Goal: Information Seeking & Learning: Learn about a topic

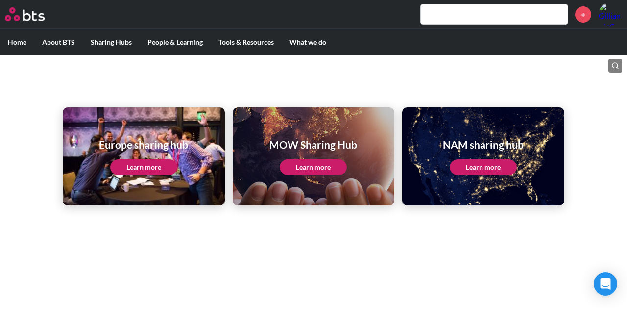
click at [161, 171] on link "Learn more" at bounding box center [143, 167] width 67 height 16
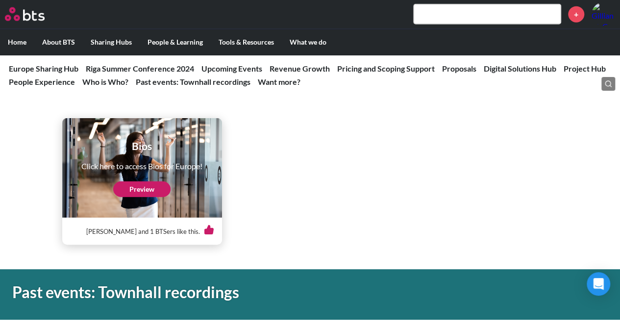
scroll to position [3039, 0]
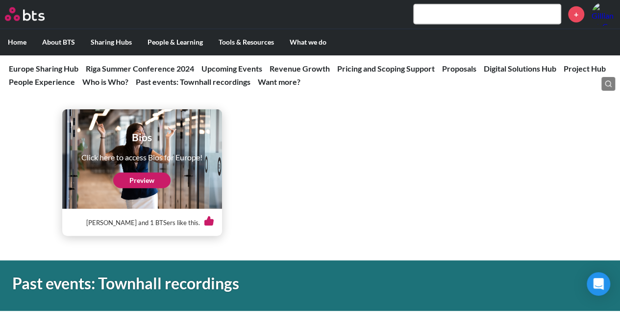
click at [153, 185] on link "Preview" at bounding box center [141, 180] width 57 height 16
